Goal: Find contact information: Find contact information

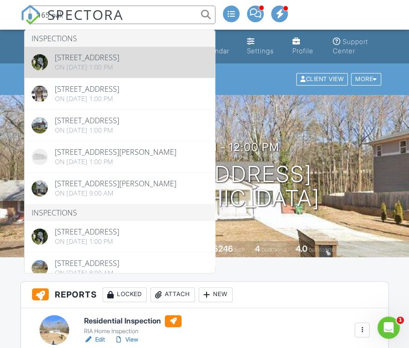
type input "165 oak"
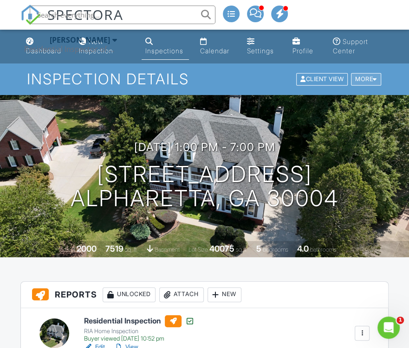
click at [373, 79] on div at bounding box center [374, 80] width 4 height 6
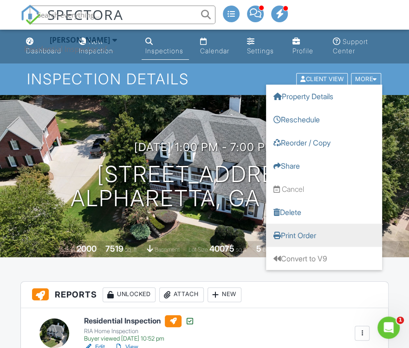
click at [294, 233] on link "Print Order" at bounding box center [324, 235] width 116 height 23
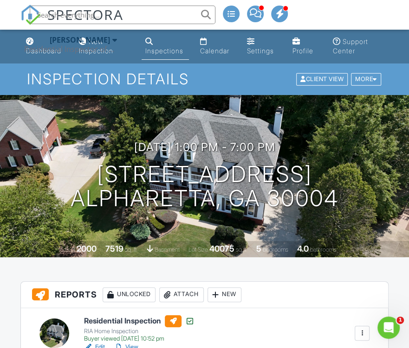
click at [137, 14] on input "text" at bounding box center [122, 15] width 185 height 19
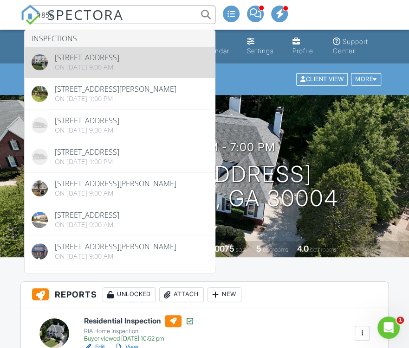
type input "1856"
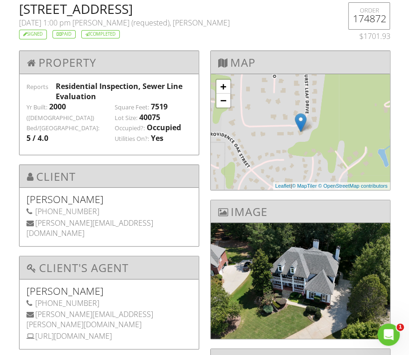
click at [31, 9] on h2 "[STREET_ADDRESS]" at bounding box center [172, 8] width 307 height 13
drag, startPoint x: 31, startPoint y: 9, endPoint x: 134, endPoint y: 11, distance: 102.9
click at [134, 11] on h2 "[STREET_ADDRESS]" at bounding box center [172, 8] width 307 height 13
copy h2 "165 Oakhurst Leaf Dr"
click at [194, 9] on h2 "[STREET_ADDRESS]" at bounding box center [172, 8] width 307 height 13
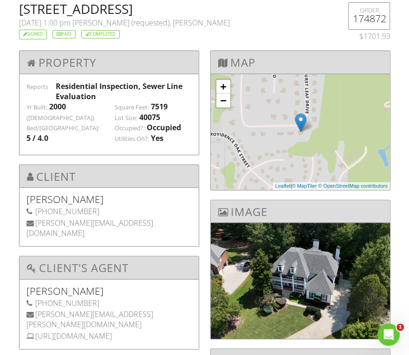
click at [194, 9] on h2 "[STREET_ADDRESS]" at bounding box center [172, 8] width 307 height 13
copy h2 "Alpharetta"
click at [234, 10] on h2 "[STREET_ADDRESS]" at bounding box center [172, 8] width 307 height 13
click at [233, 10] on h2 "[STREET_ADDRESS]" at bounding box center [172, 8] width 307 height 13
copy h2 "GA"
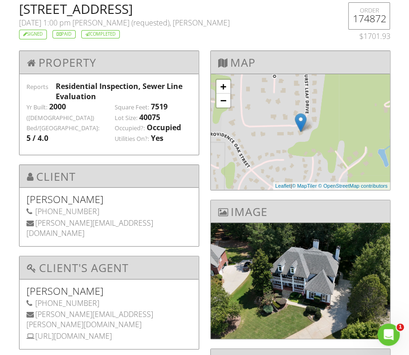
click at [266, 8] on h2 "165 Oakhurst Leaf Dr , Alpharetta, GA 30004" at bounding box center [172, 8] width 307 height 13
copy h2 "30004"
click at [34, 195] on h5 "Jesse Van Leemputte" at bounding box center [108, 199] width 165 height 9
drag, startPoint x: 34, startPoint y: 187, endPoint x: 41, endPoint y: 186, distance: 7.0
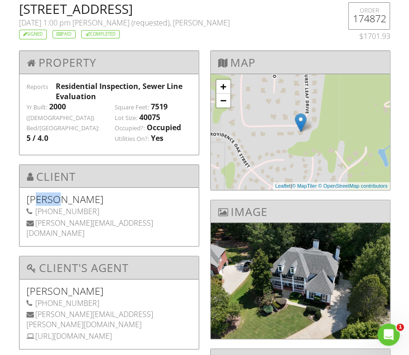
click at [48, 195] on h5 "Jesse Van Leemputte" at bounding box center [108, 199] width 165 height 9
click at [41, 195] on h5 "Jesse Van Leemputte" at bounding box center [108, 199] width 165 height 9
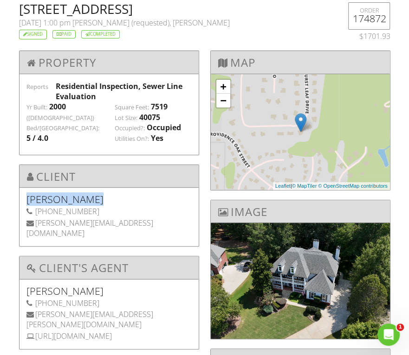
copy div "Jesse Van Leemputte"
click at [41, 206] on div "215-919-2028" at bounding box center [108, 211] width 165 height 10
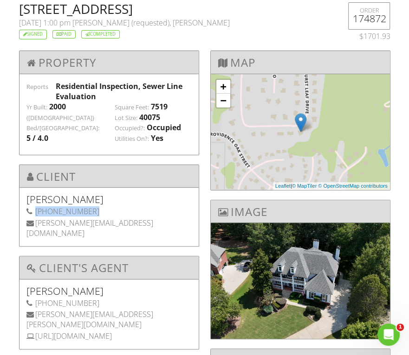
click at [41, 206] on div "215-919-2028" at bounding box center [108, 211] width 165 height 10
copy div "215-919-2028"
click at [45, 218] on div "jesse@vanleem.com" at bounding box center [108, 228] width 165 height 21
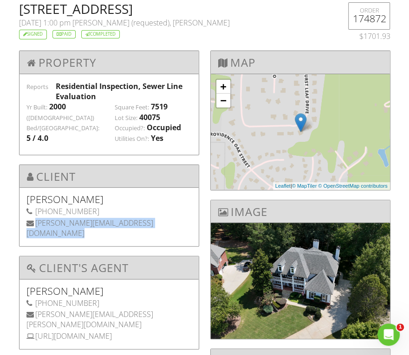
click at [45, 218] on div "jesse@vanleem.com" at bounding box center [108, 228] width 165 height 21
copy div "jesse@vanleem.com"
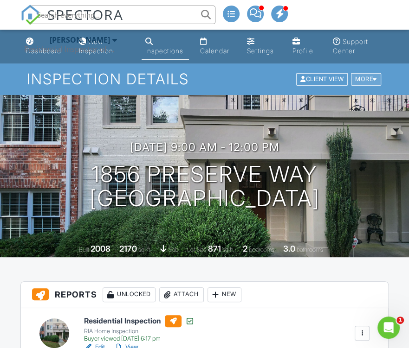
click at [377, 79] on div "More" at bounding box center [366, 79] width 30 height 13
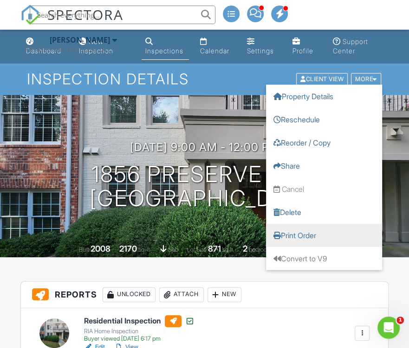
click at [308, 234] on link "Print Order" at bounding box center [324, 235] width 116 height 23
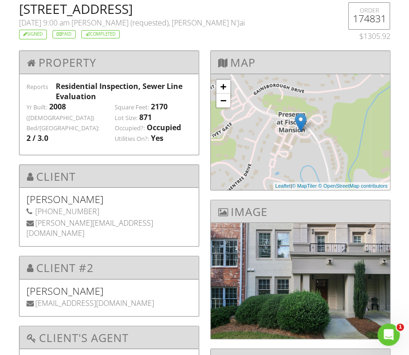
click at [36, 9] on h2 "[STREET_ADDRESS]" at bounding box center [172, 8] width 307 height 13
drag, startPoint x: 36, startPoint y: 9, endPoint x: 117, endPoint y: 13, distance: 81.2
click at [117, 13] on h2 "[STREET_ADDRESS]" at bounding box center [172, 8] width 307 height 13
copy h2 "1856 Preserve Way"
click at [147, 11] on h2 "[STREET_ADDRESS]" at bounding box center [172, 8] width 307 height 13
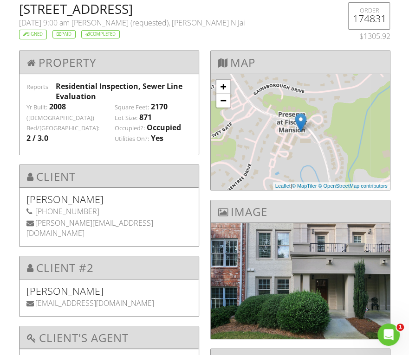
click at [147, 11] on h2 "[STREET_ADDRESS]" at bounding box center [172, 8] width 307 height 13
copy h2 "[GEOGRAPHIC_DATA]"
click at [198, 8] on h2 "[STREET_ADDRESS]" at bounding box center [172, 8] width 307 height 13
copy h2 "GA"
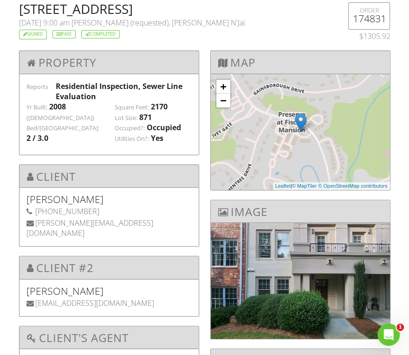
click at [234, 7] on h2 "[STREET_ADDRESS]" at bounding box center [172, 8] width 307 height 13
copy h2 "30341"
click at [38, 195] on h5 "[PERSON_NAME]" at bounding box center [108, 199] width 165 height 9
drag, startPoint x: 38, startPoint y: 190, endPoint x: 58, endPoint y: 190, distance: 19.9
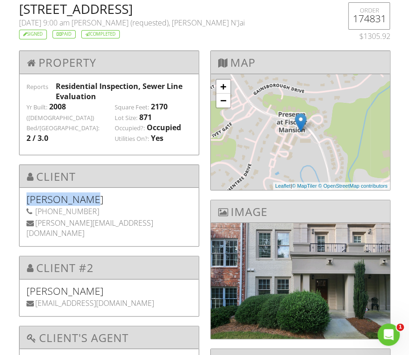
click at [56, 195] on h5 "[PERSON_NAME]" at bounding box center [108, 199] width 165 height 9
copy h5 "[PERSON_NAME]"
click at [42, 206] on div "[PHONE_NUMBER]" at bounding box center [108, 211] width 165 height 10
drag, startPoint x: 42, startPoint y: 202, endPoint x: 67, endPoint y: 202, distance: 25.5
click at [67, 206] on div "[PHONE_NUMBER]" at bounding box center [108, 211] width 165 height 10
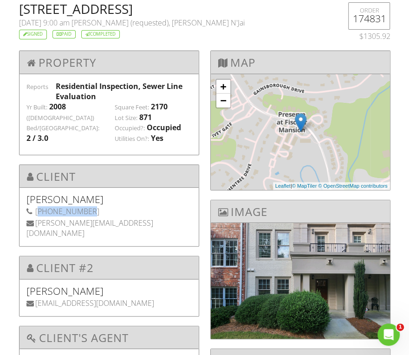
copy div "[PHONE_NUMBER]"
click at [43, 218] on div "[PERSON_NAME][EMAIL_ADDRESS][DOMAIN_NAME]" at bounding box center [108, 228] width 165 height 21
drag, startPoint x: 43, startPoint y: 211, endPoint x: 96, endPoint y: 214, distance: 52.9
click at [94, 218] on div "[PERSON_NAME][EMAIL_ADDRESS][DOMAIN_NAME]" at bounding box center [108, 228] width 165 height 21
copy div "[PERSON_NAME][EMAIL_ADDRESS][DOMAIN_NAME]"
